Goal: Task Accomplishment & Management: Manage account settings

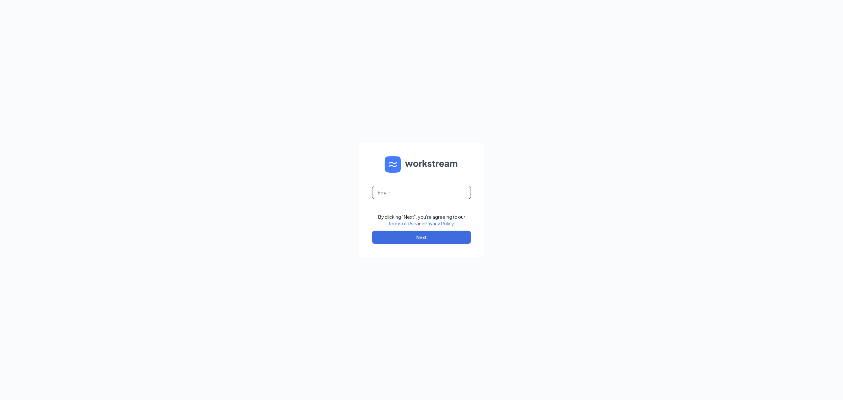
click at [403, 194] on input "text" at bounding box center [421, 192] width 99 height 13
type input "[DOMAIN_NAME][EMAIL_ADDRESS][DOMAIN_NAME]"
click at [421, 240] on button "Next" at bounding box center [421, 236] width 99 height 13
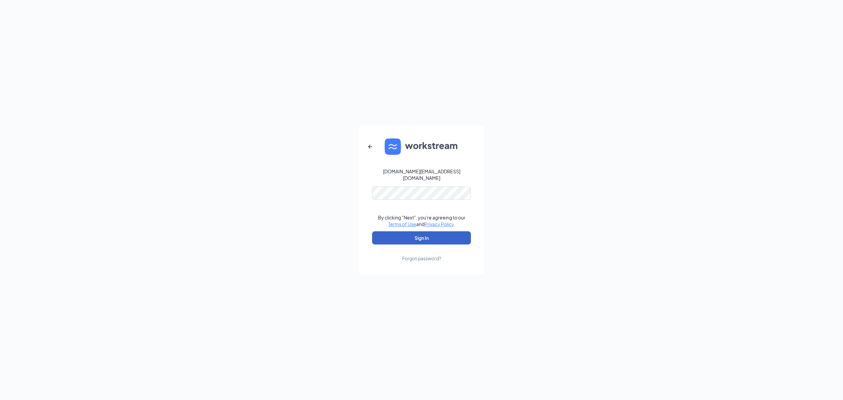
click at [424, 235] on button "Sign In" at bounding box center [421, 237] width 99 height 13
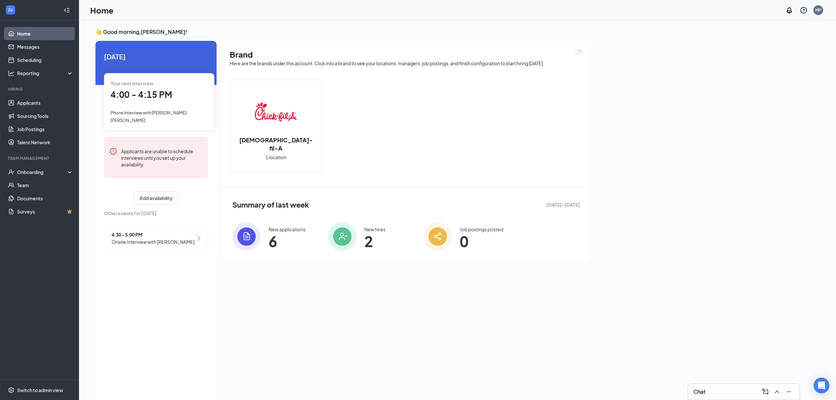
click at [142, 110] on span "Phone Interview with [PERSON_NAME] [PERSON_NAME]" at bounding box center [149, 116] width 76 height 13
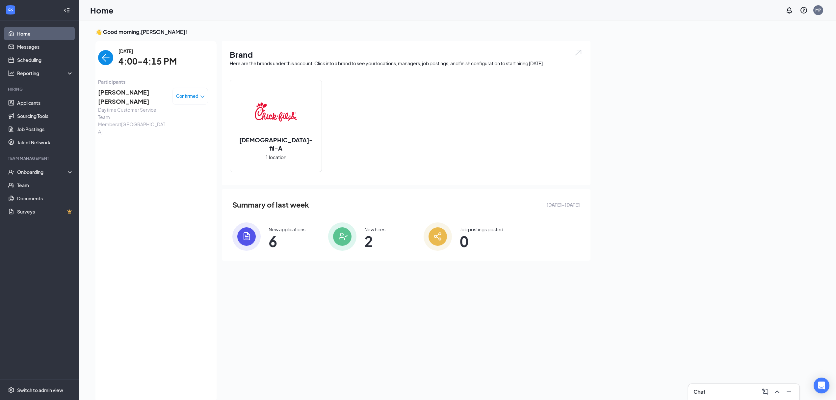
scroll to position [3, 0]
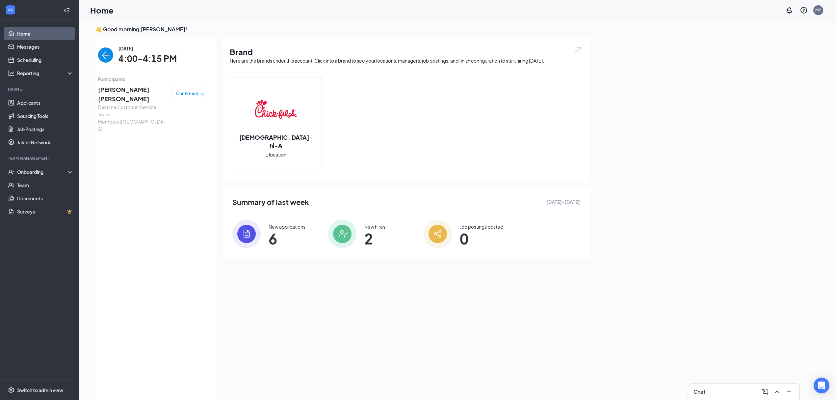
click at [109, 53] on img "back-button" at bounding box center [105, 54] width 15 height 15
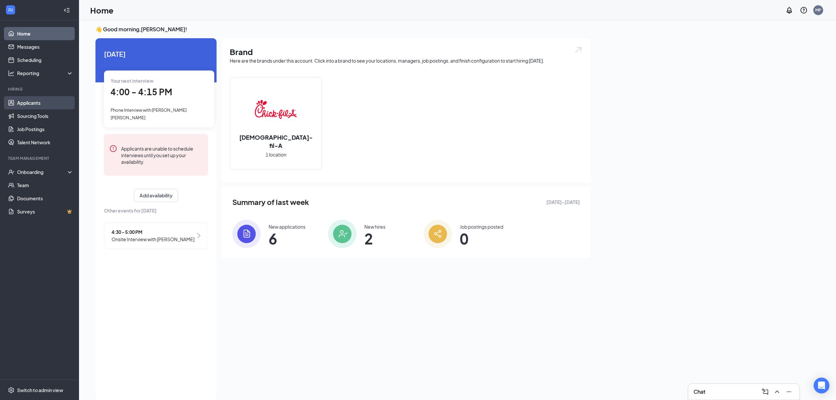
click at [38, 103] on link "Applicants" at bounding box center [45, 102] width 56 height 13
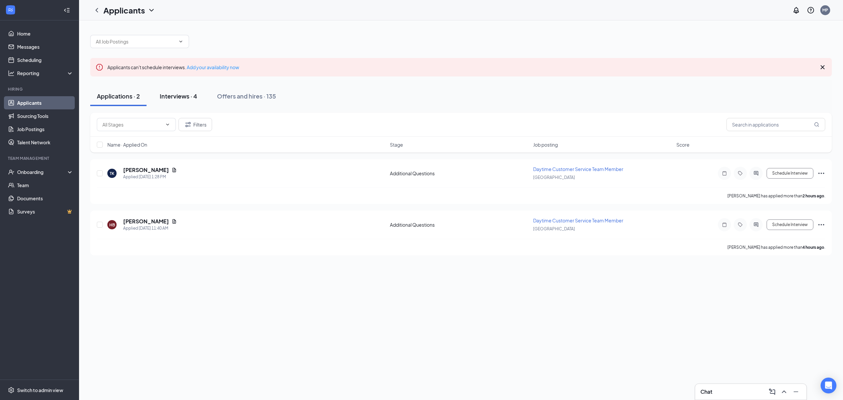
click at [177, 94] on div "Interviews · 4" at bounding box center [179, 96] width 38 height 8
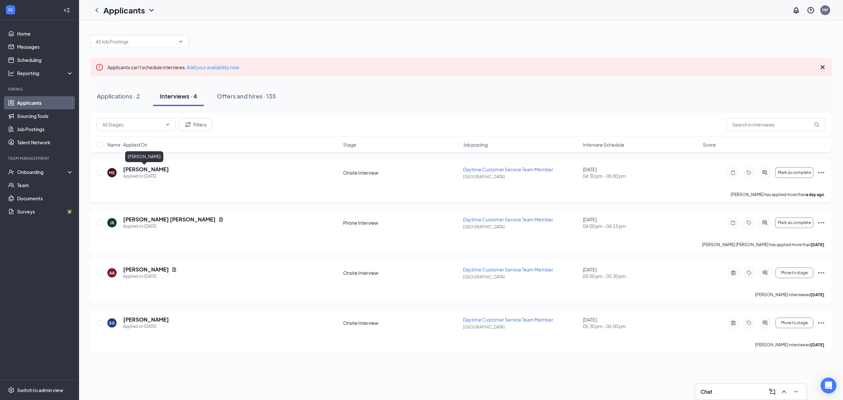
click at [138, 167] on h5 "[PERSON_NAME]" at bounding box center [146, 169] width 46 height 7
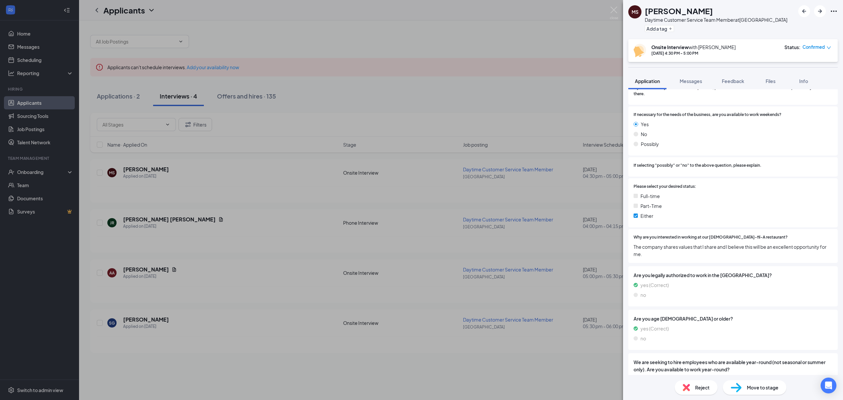
scroll to position [259, 0]
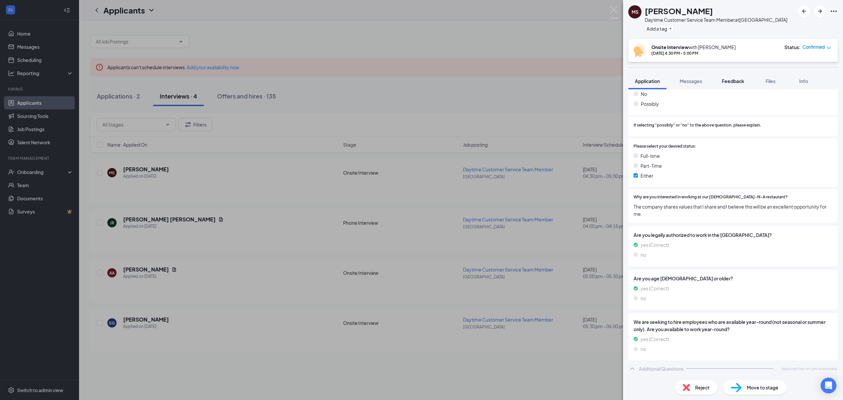
click at [735, 88] on button "Feedback" at bounding box center [733, 81] width 36 height 16
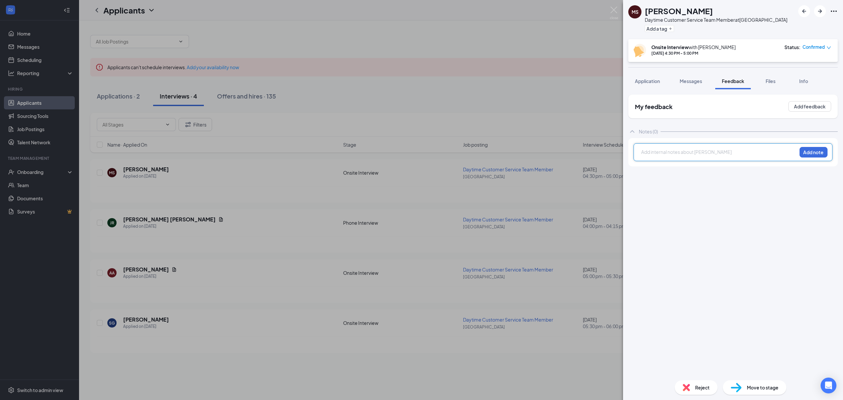
click at [715, 149] on div at bounding box center [718, 151] width 155 height 7
click at [815, 156] on button "Add note" at bounding box center [813, 152] width 28 height 11
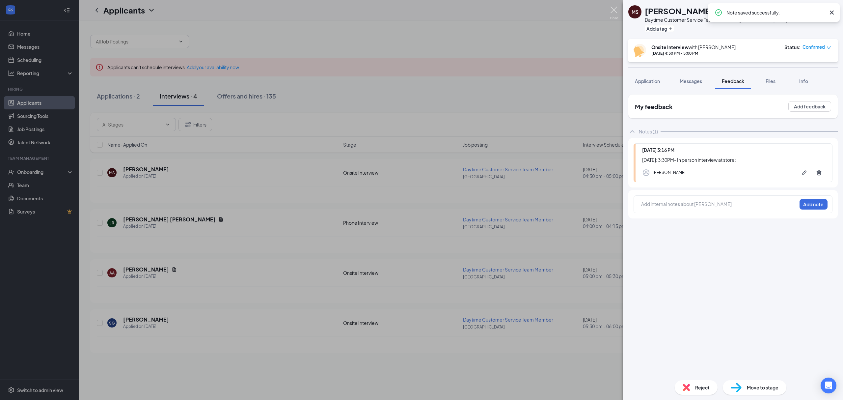
click at [612, 9] on img at bounding box center [614, 13] width 8 height 13
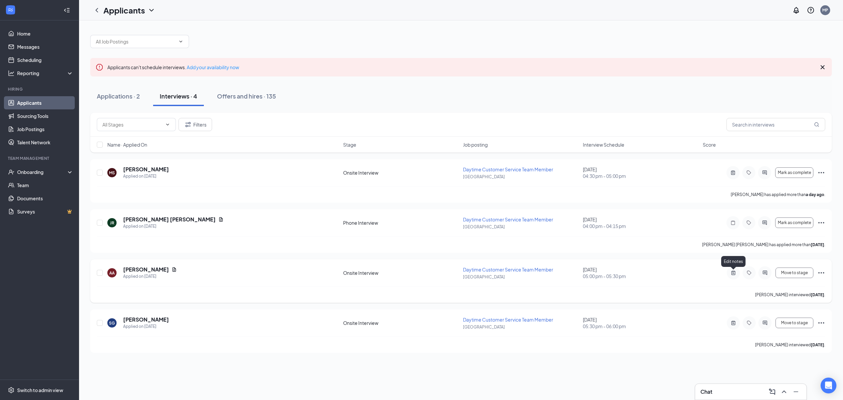
click at [734, 271] on icon "ActiveNote" at bounding box center [733, 272] width 8 height 5
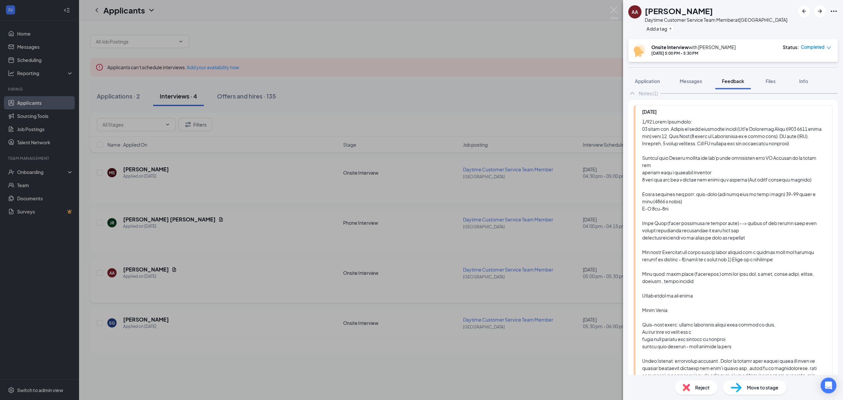
scroll to position [184, 0]
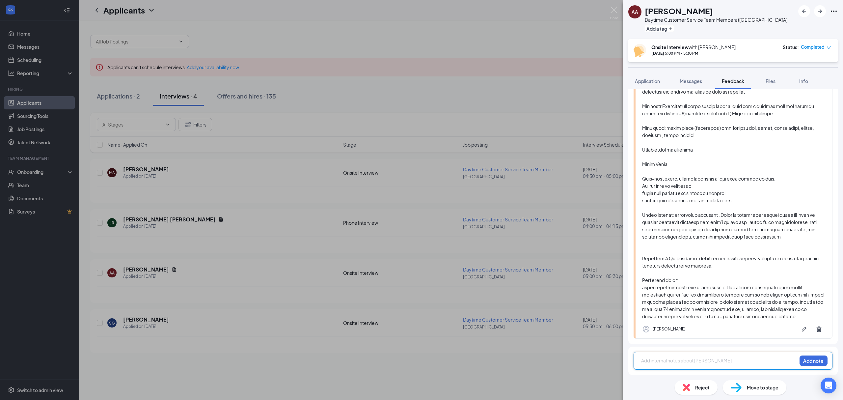
click at [695, 361] on div at bounding box center [718, 360] width 155 height 7
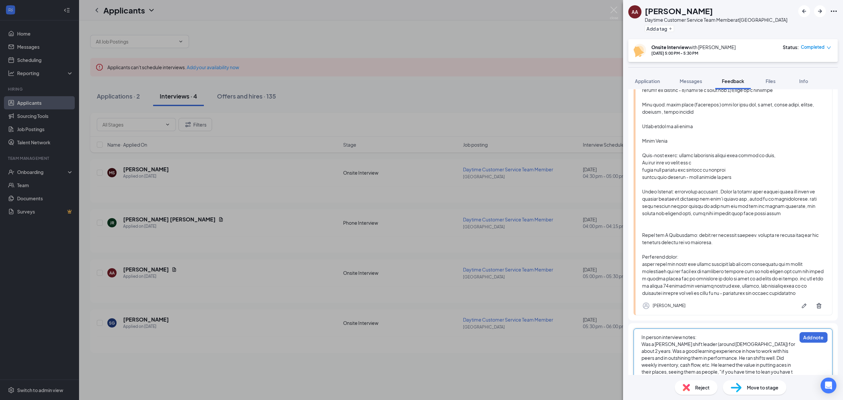
scroll to position [214, 0]
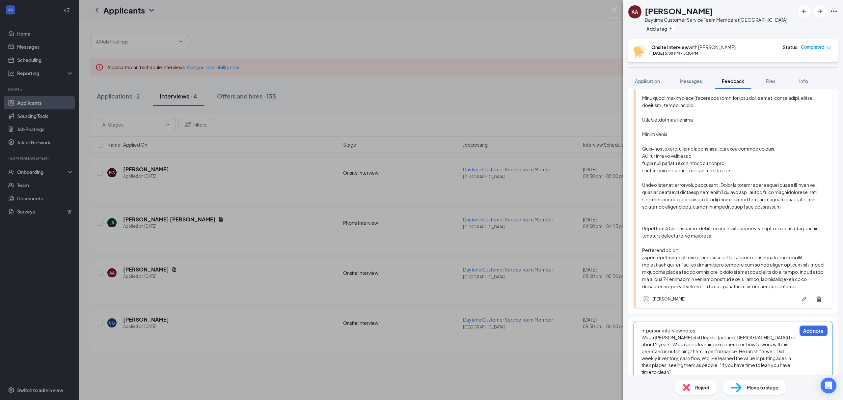
click at [706, 365] on span "Was a [PERSON_NAME] shift leader (around [DEMOGRAPHIC_DATA]) for about 2 years.…" at bounding box center [718, 354] width 154 height 40
click at [760, 370] on div "Was a [PERSON_NAME] shift leader (around [DEMOGRAPHIC_DATA]) for about 2 years.…" at bounding box center [718, 354] width 155 height 41
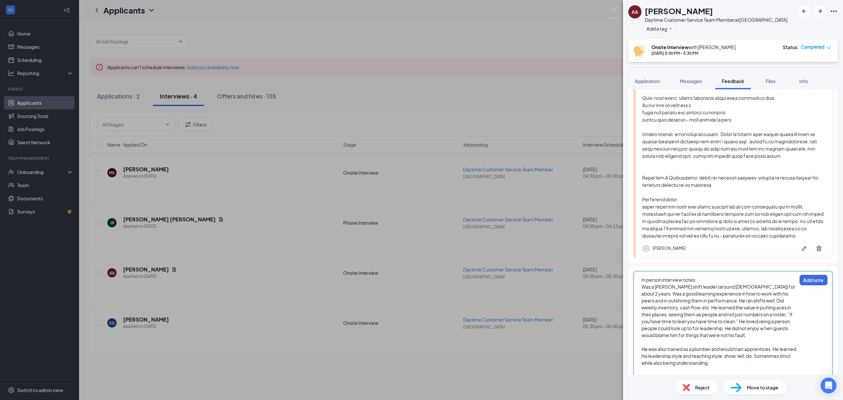
scroll to position [360, 0]
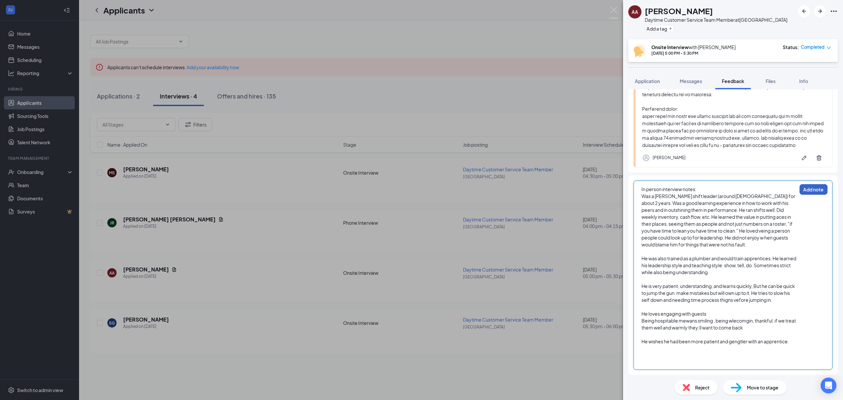
click at [799, 184] on button "Add note" at bounding box center [813, 189] width 28 height 11
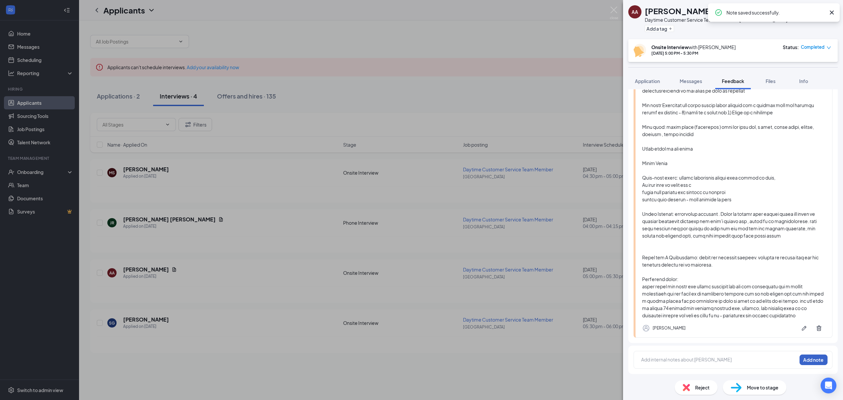
scroll to position [378, 0]
click at [238, 191] on div "AA [PERSON_NAME] Daytime Customer Service Team Member at [GEOGRAPHIC_DATA] Add …" at bounding box center [421, 200] width 843 height 400
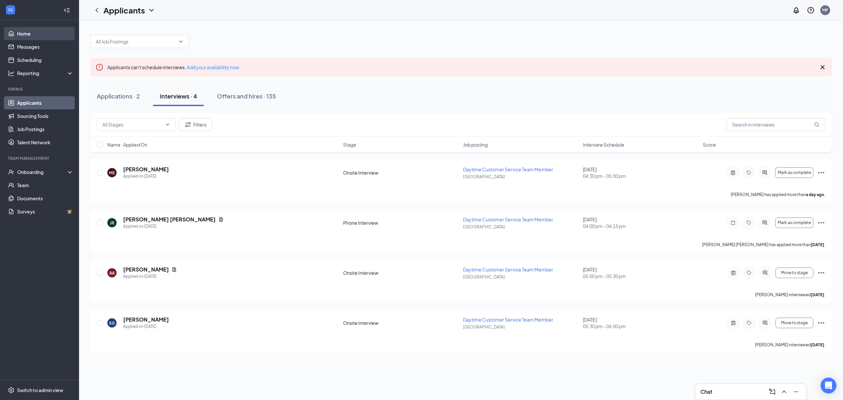
click at [41, 31] on link "Home" at bounding box center [45, 33] width 56 height 13
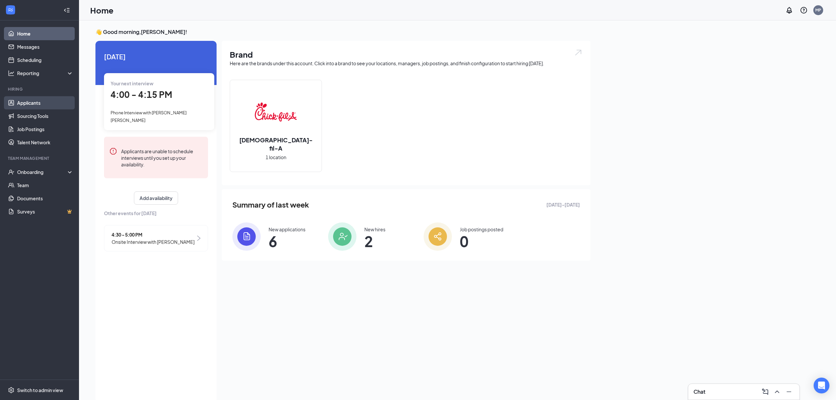
click at [47, 100] on link "Applicants" at bounding box center [45, 102] width 56 height 13
